Goal: Use online tool/utility: Utilize a website feature to perform a specific function

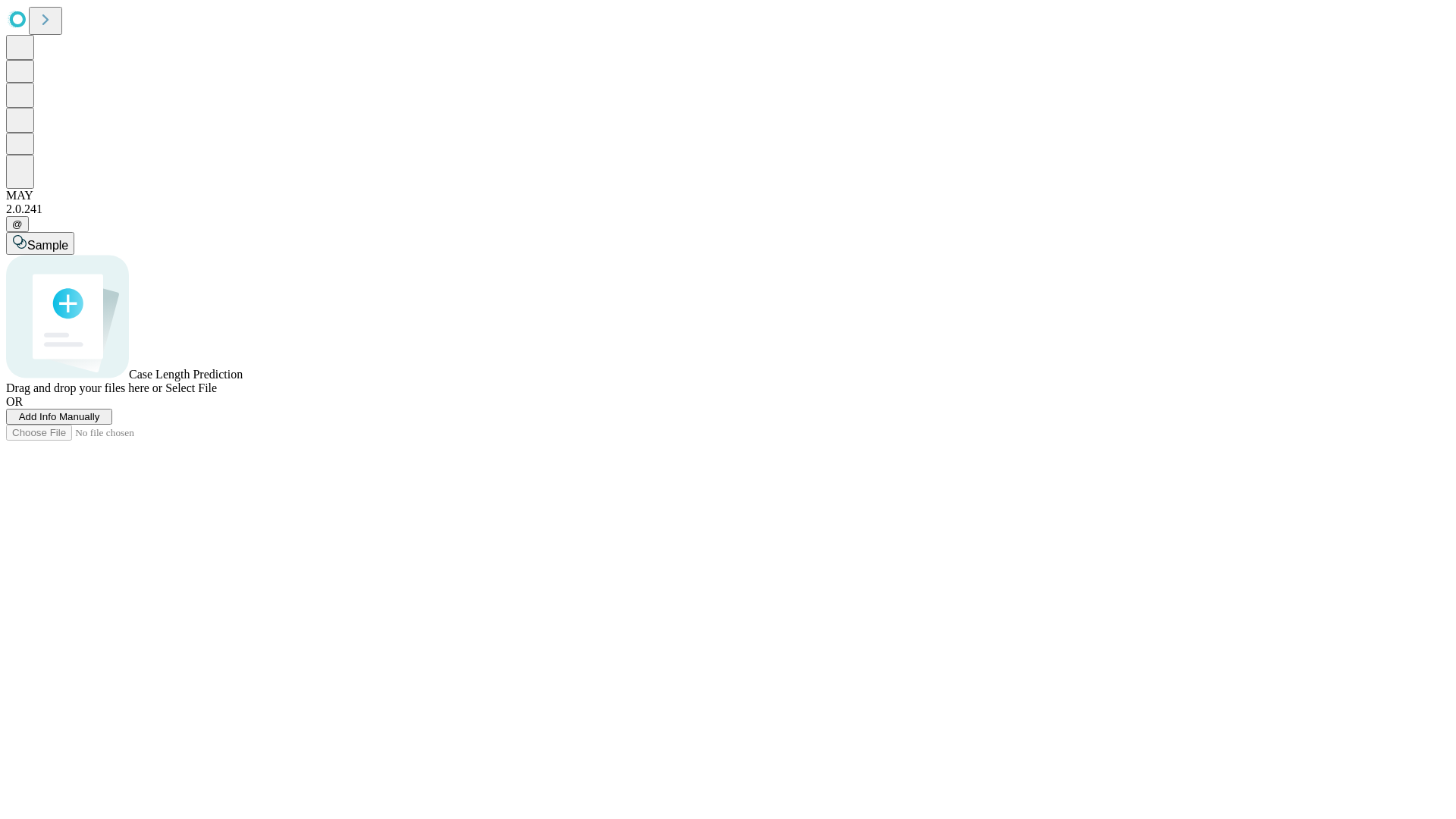
click at [100, 422] on span "Add Info Manually" at bounding box center [59, 416] width 81 height 12
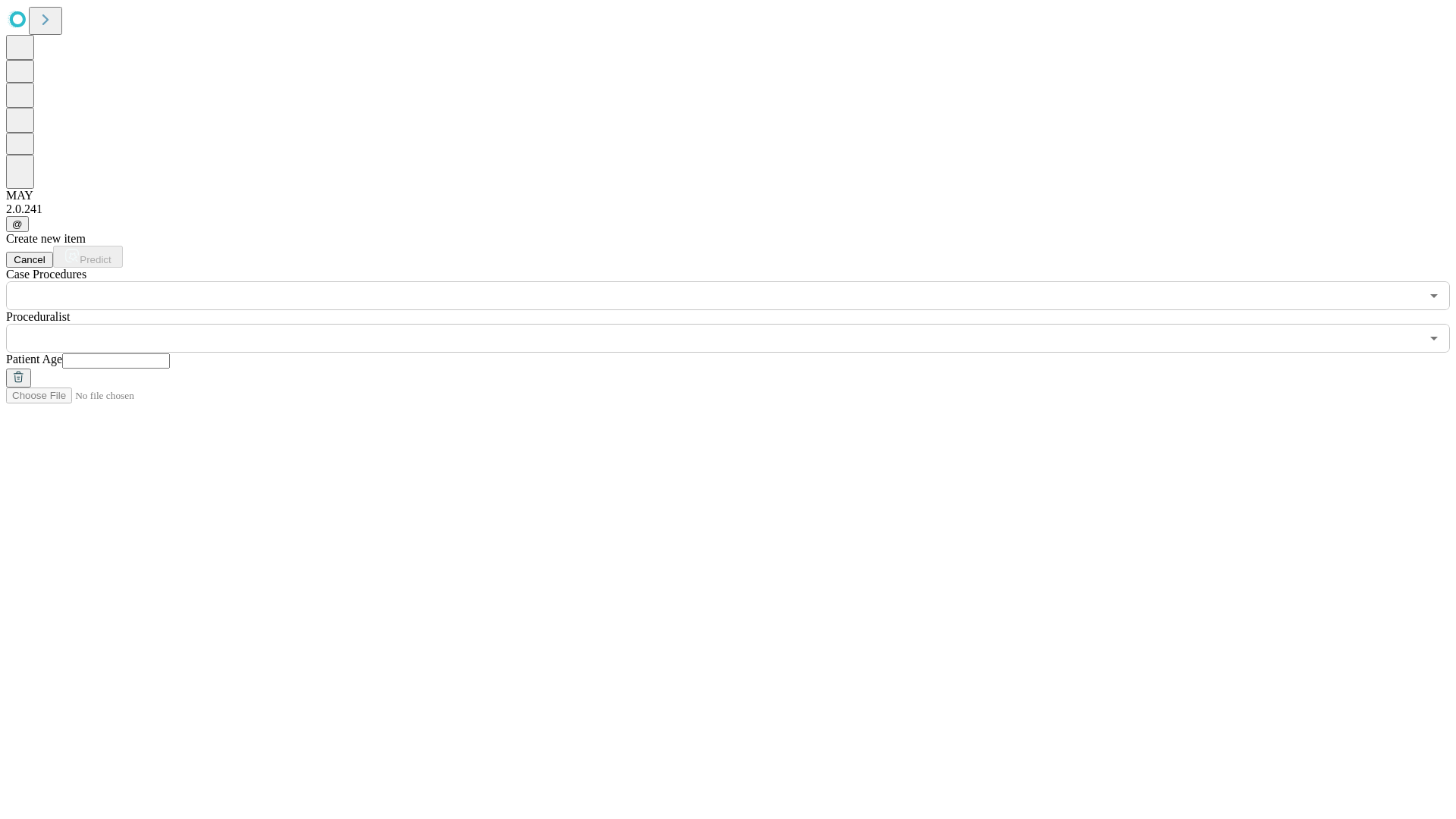
click at [170, 354] on input "text" at bounding box center [116, 361] width 107 height 15
type input "**"
click at [739, 324] on input "text" at bounding box center [713, 338] width 1415 height 29
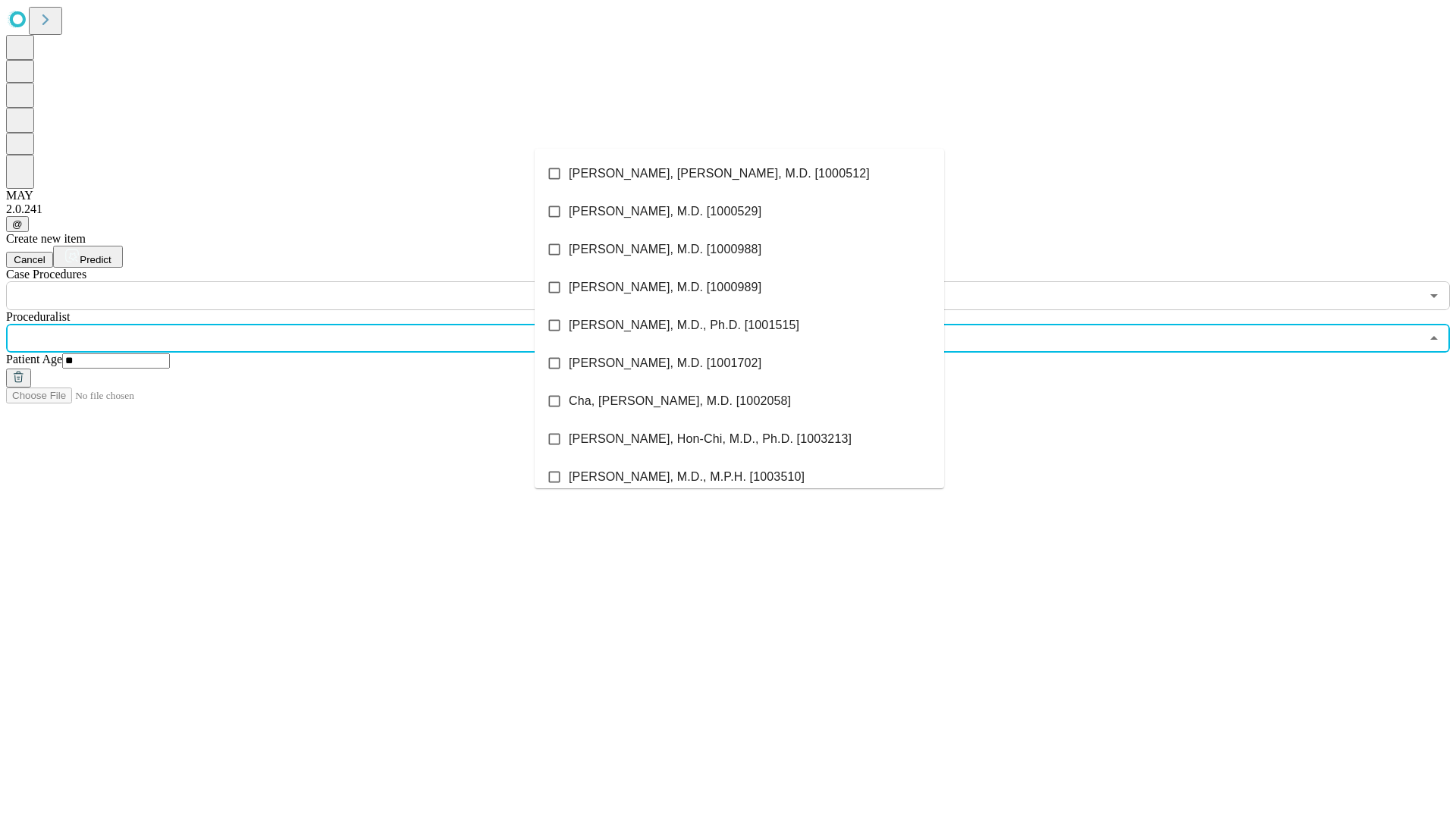
click at [739, 174] on li "[PERSON_NAME], [PERSON_NAME], M.D. [1000512]" at bounding box center [740, 174] width 410 height 38
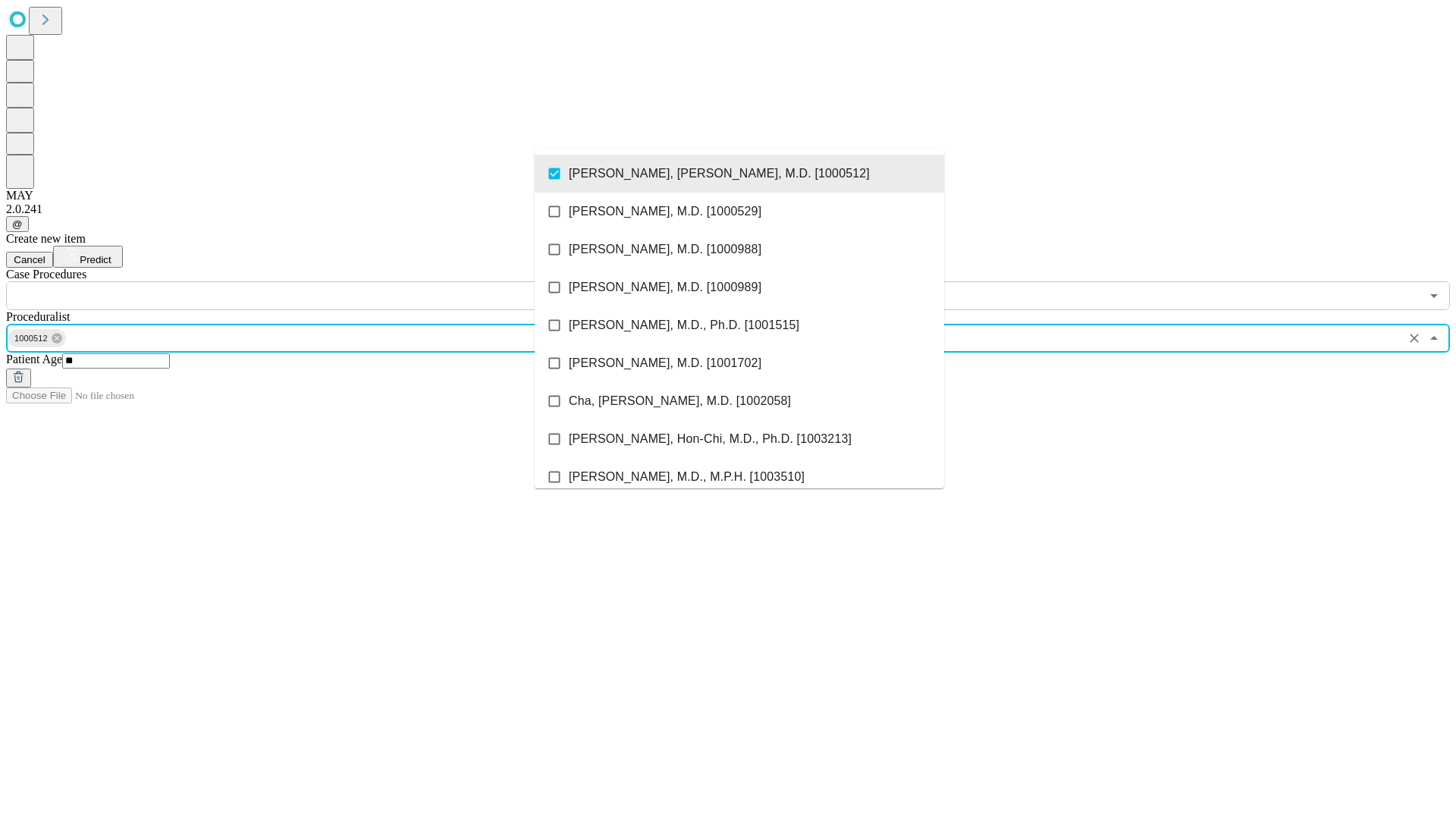
click at [319, 281] on input "text" at bounding box center [713, 295] width 1415 height 29
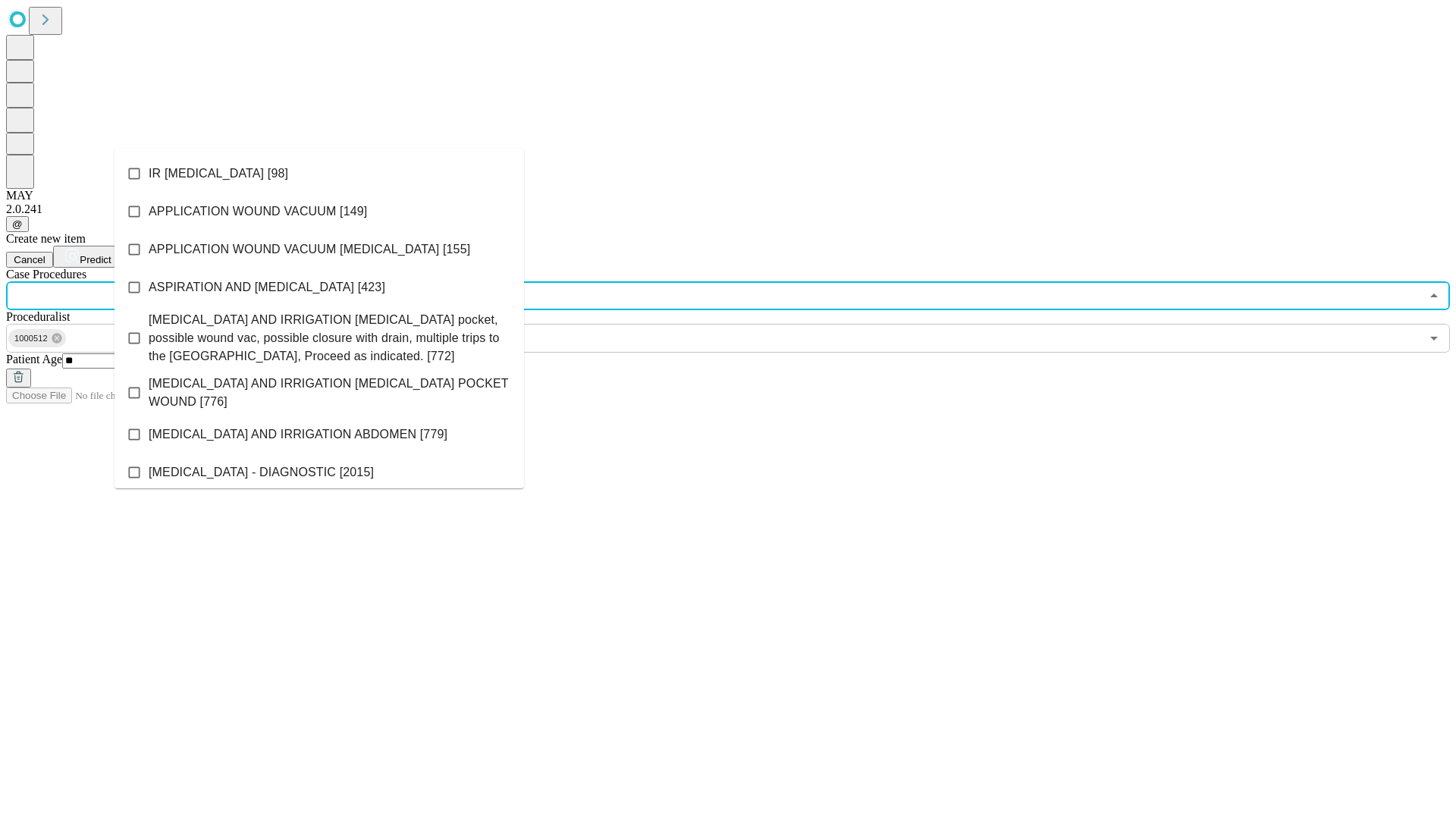
click at [319, 174] on li "IR [MEDICAL_DATA] [98]" at bounding box center [319, 174] width 410 height 38
click at [111, 254] on span "Predict" at bounding box center [95, 260] width 31 height 12
